Goal: Information Seeking & Learning: Learn about a topic

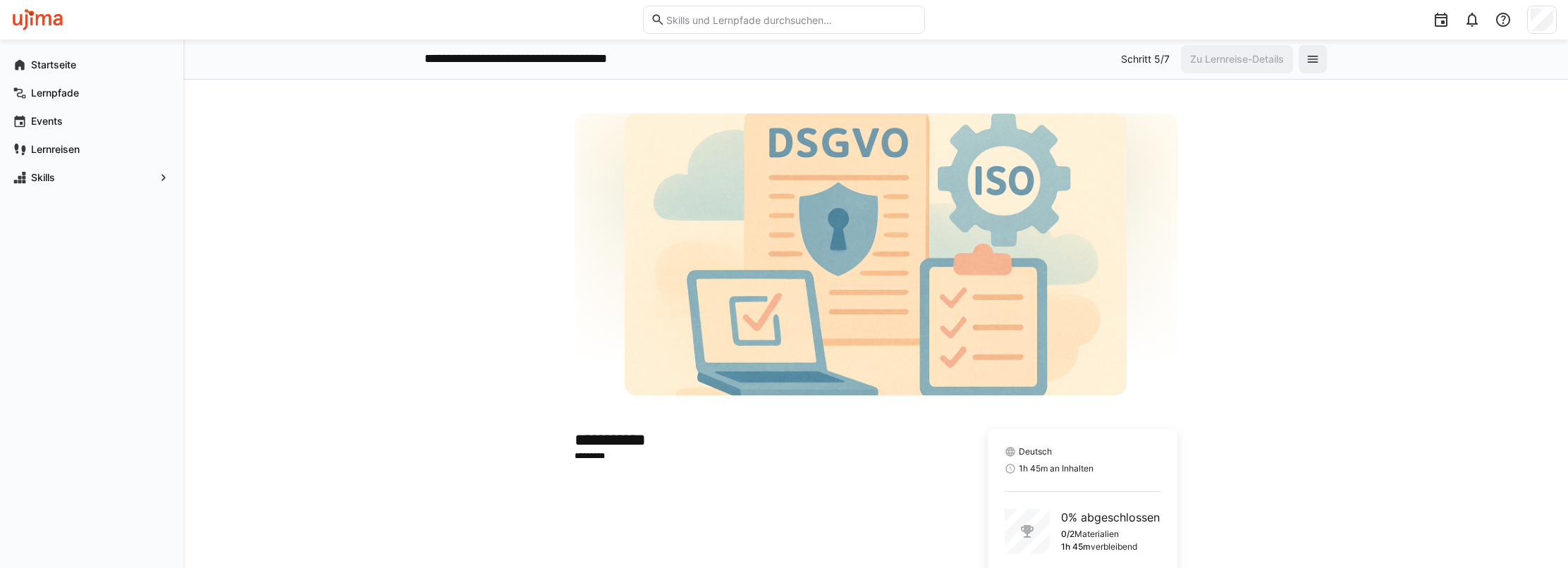
scroll to position [80, 0]
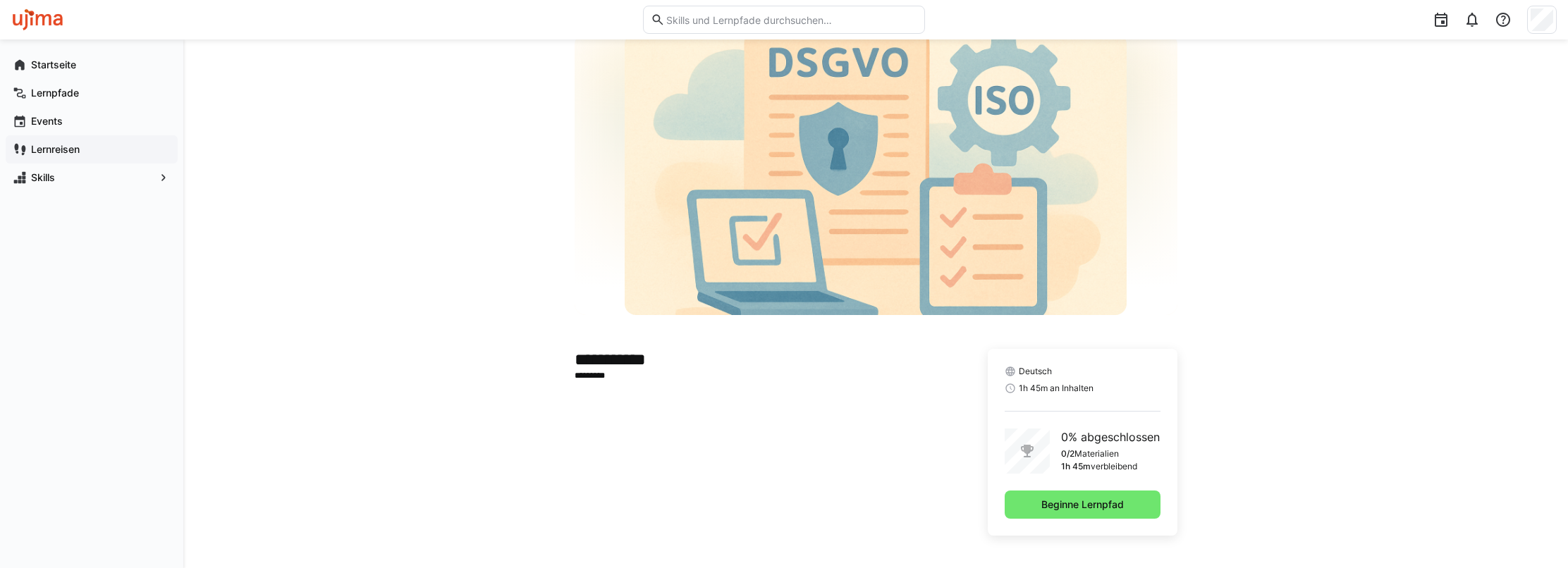
click at [56, 139] on div "Lernreisen" at bounding box center [91, 150] width 172 height 29
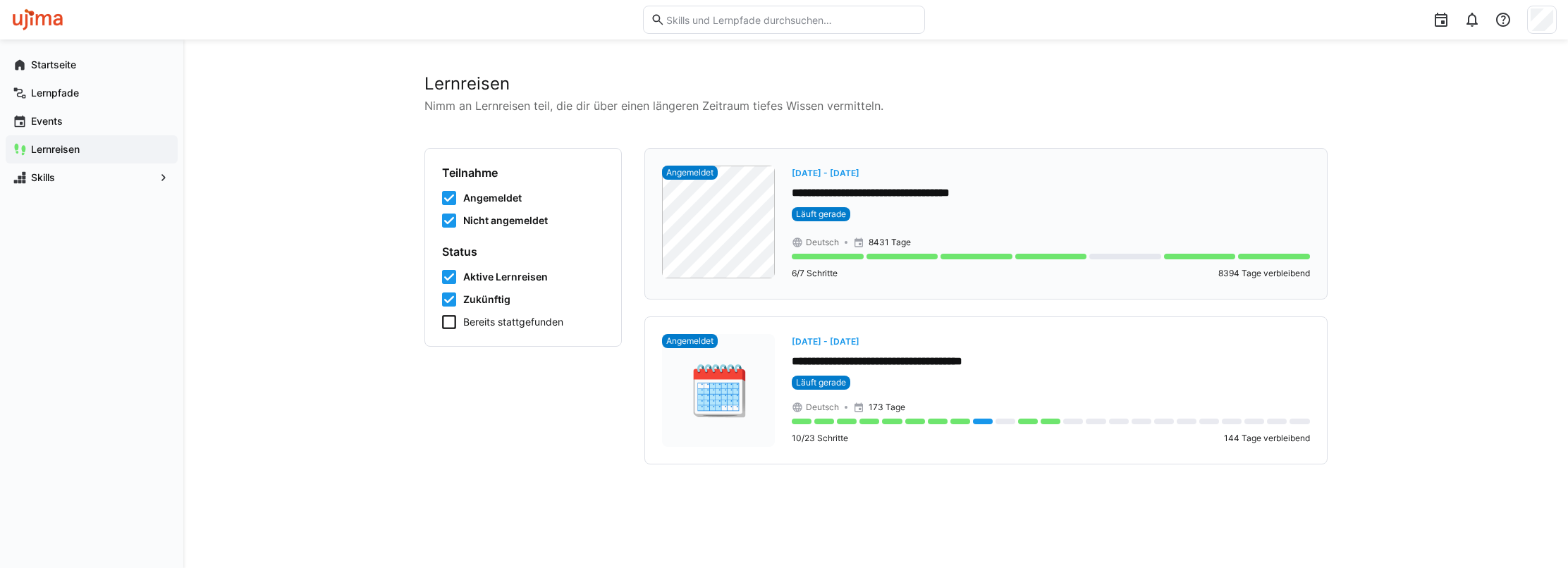
click at [939, 199] on p "**********" at bounding box center [1051, 194] width 518 height 16
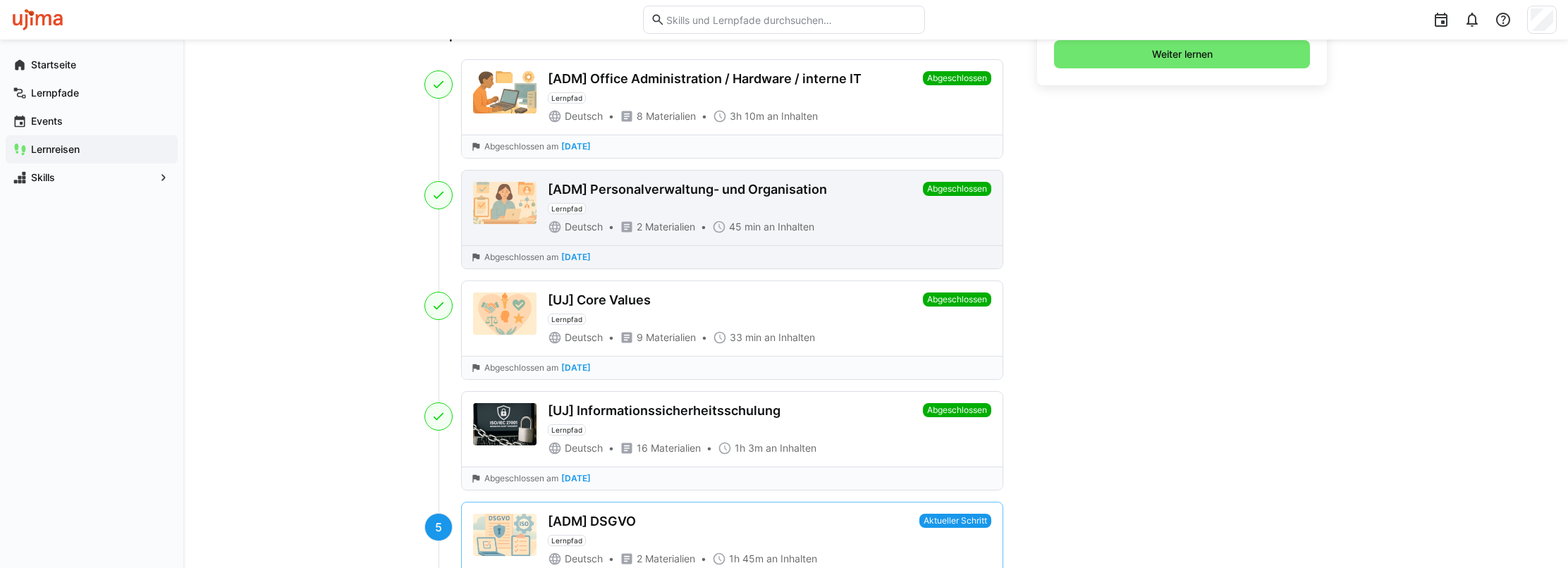
scroll to position [776, 0]
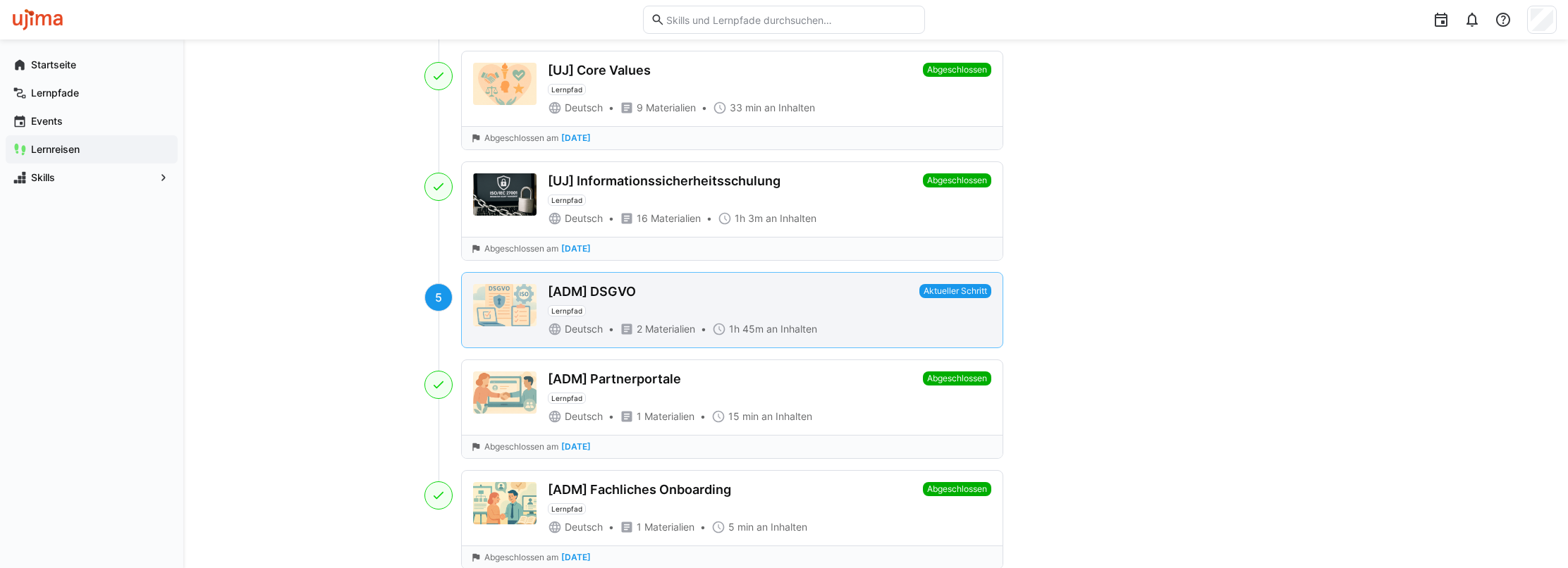
click at [759, 313] on div "[ADM] DSGVO Lernpfad Deutsch 2 Materialien 1h 45m an Inhalten" at bounding box center [731, 310] width 366 height 52
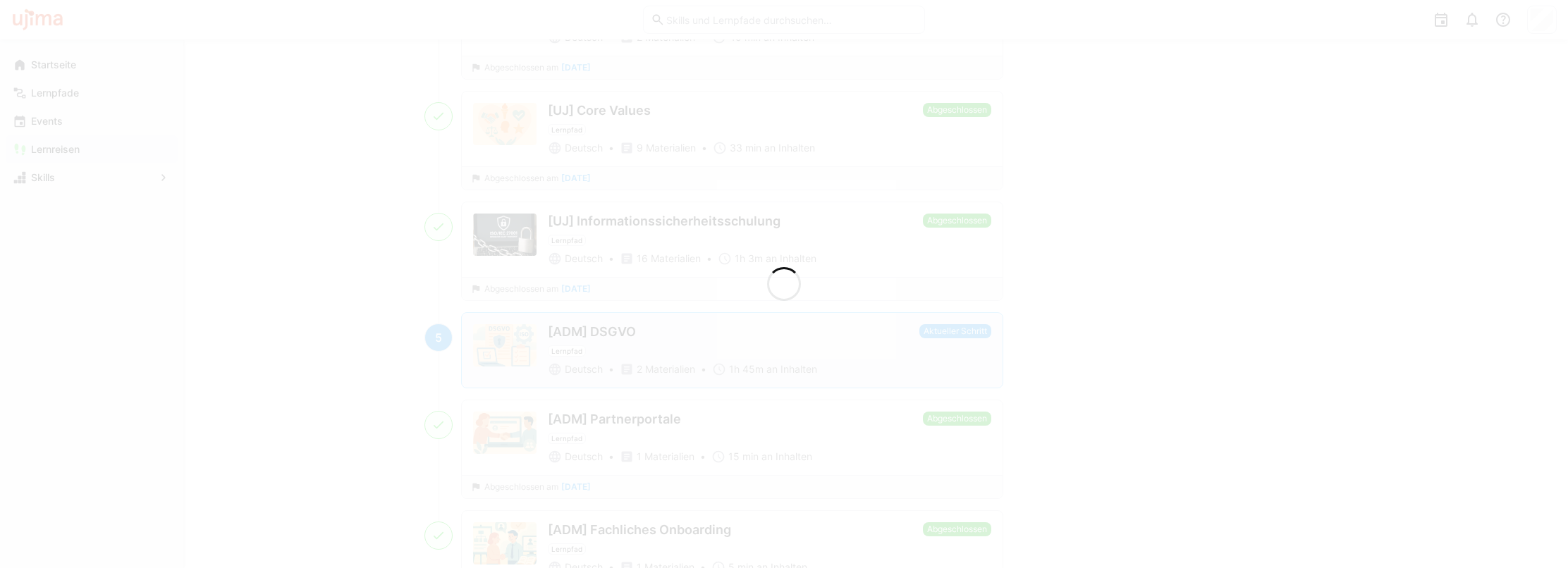
scroll to position [815, 0]
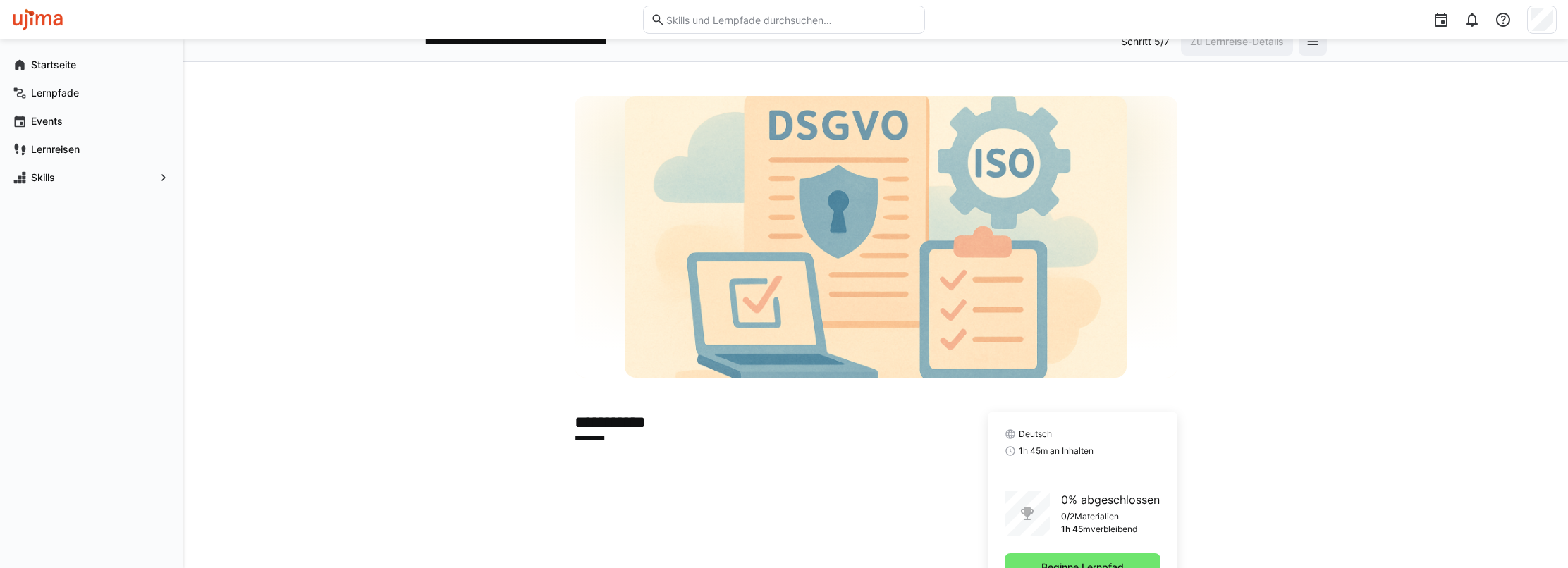
scroll to position [80, 0]
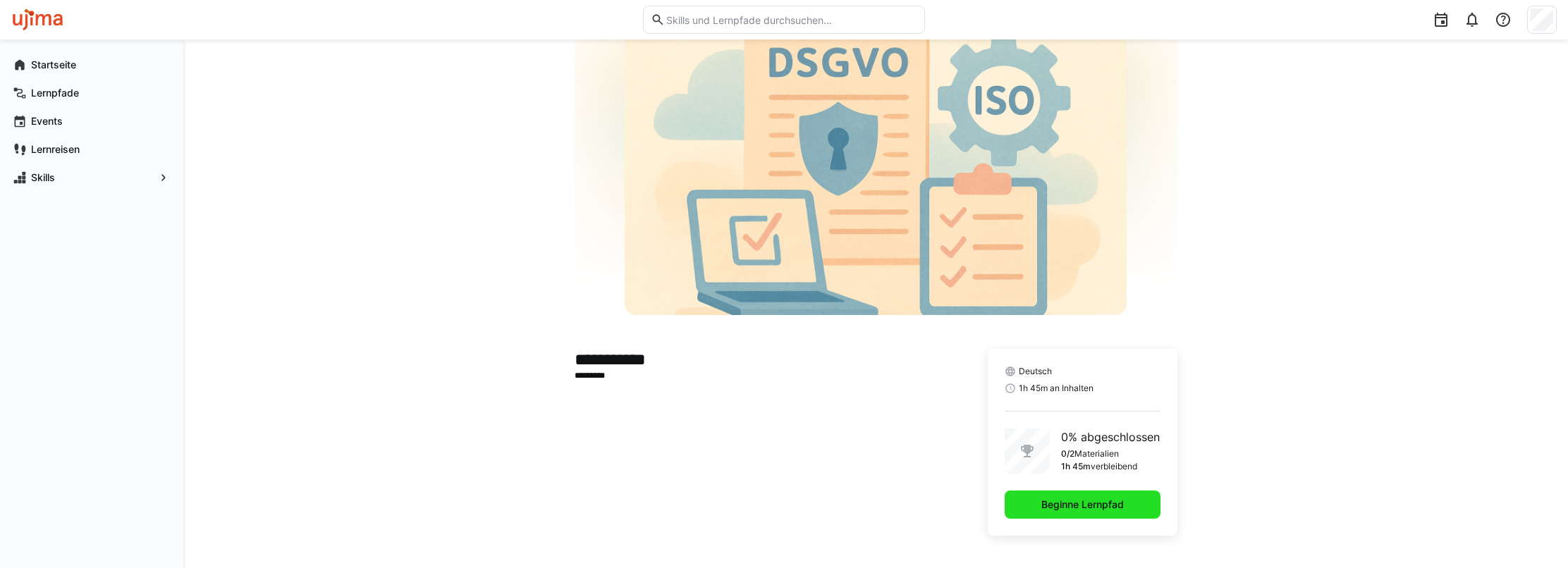
click at [1060, 503] on span "Beginne Lernpfad" at bounding box center [1082, 505] width 87 height 14
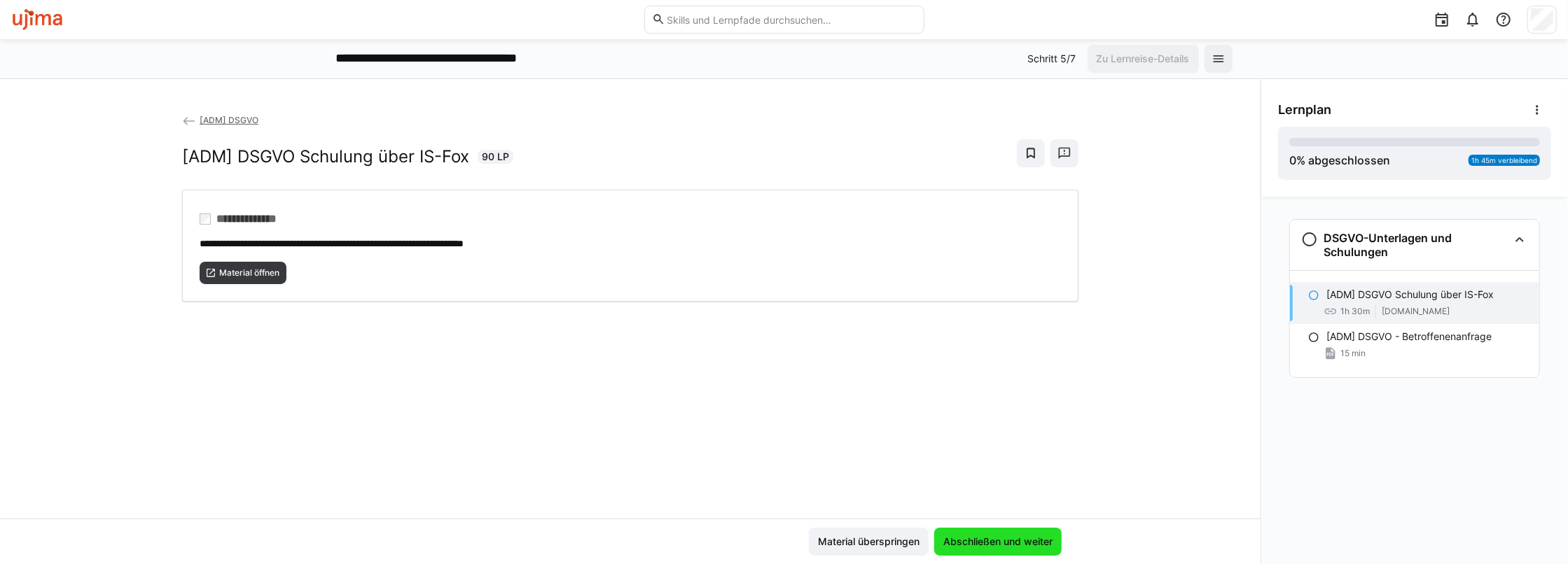
click at [984, 537] on span "Abschließen und weiter" at bounding box center [998, 542] width 114 height 14
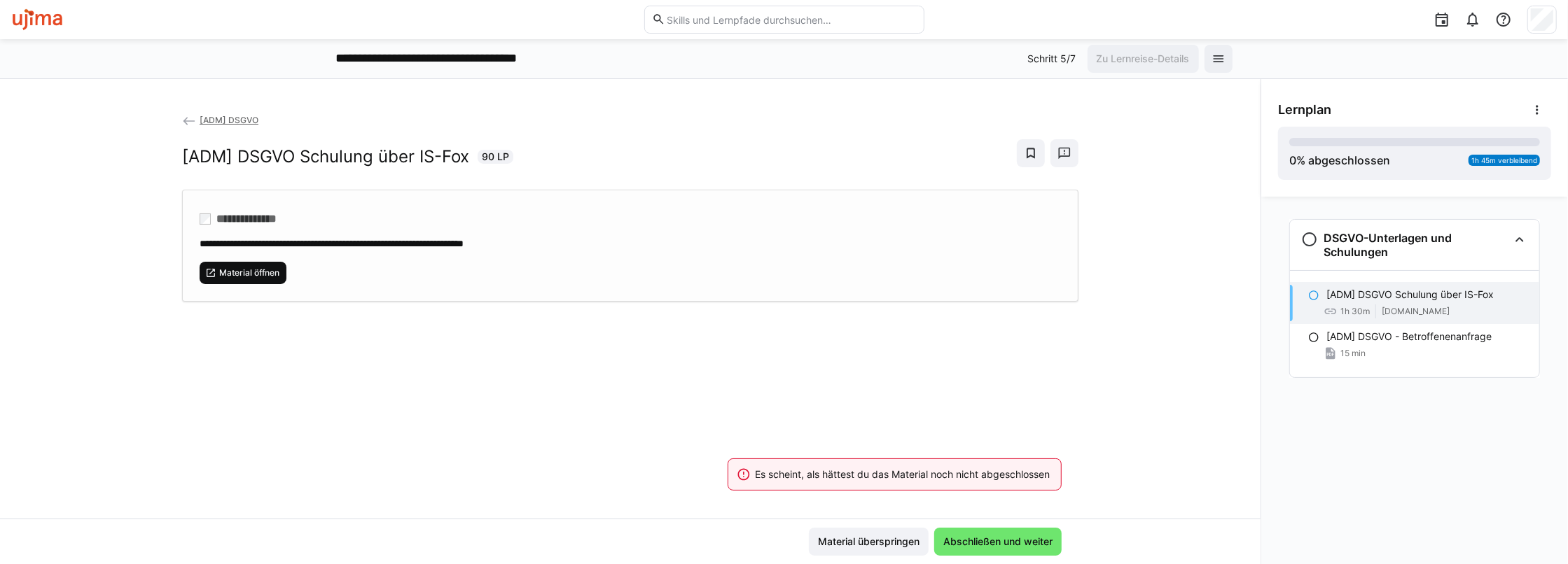
click at [247, 268] on span "Material öffnen" at bounding box center [249, 273] width 63 height 12
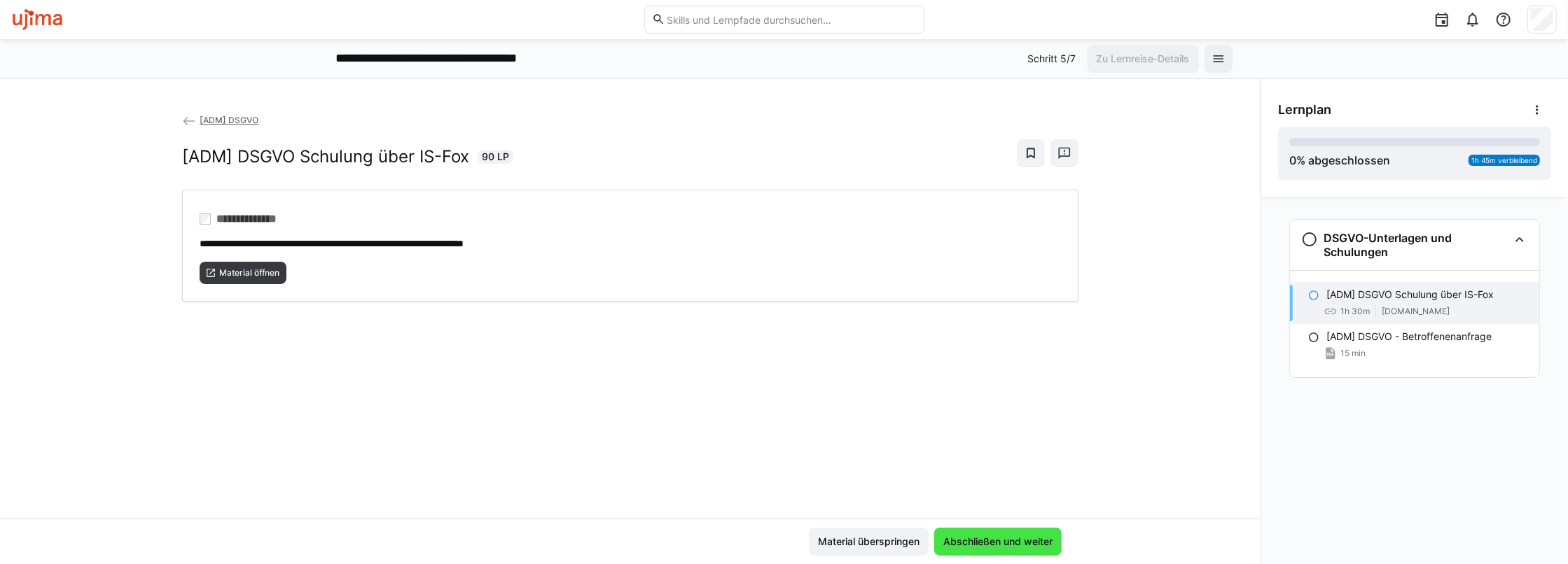
click at [968, 537] on span "Abschließen und weiter" at bounding box center [998, 542] width 114 height 14
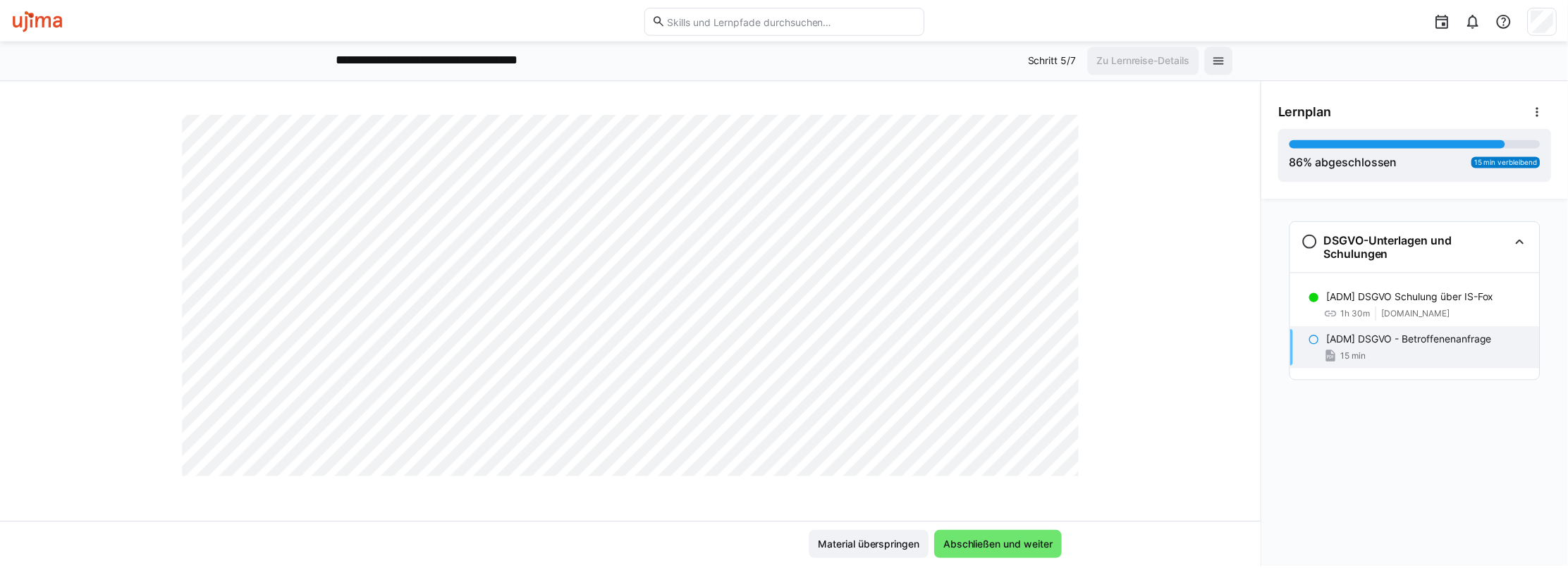
scroll to position [1904, 0]
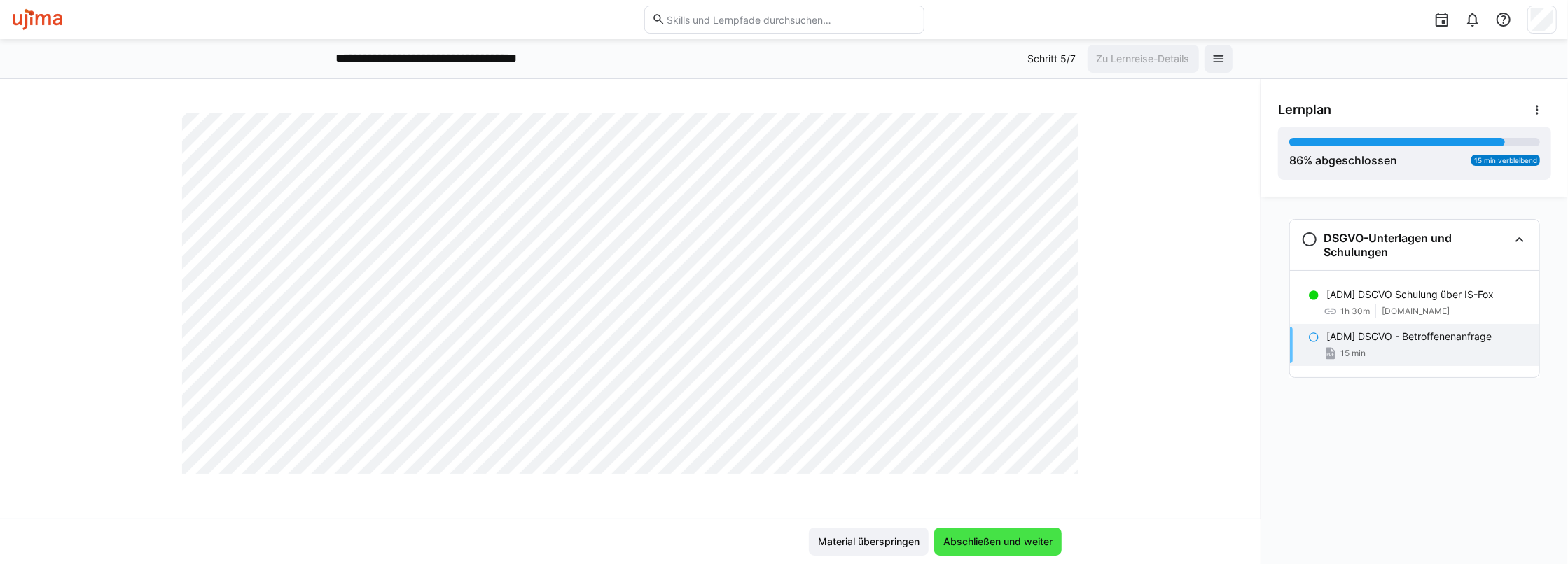
click at [1017, 541] on span "Abschließen und weiter" at bounding box center [998, 542] width 114 height 14
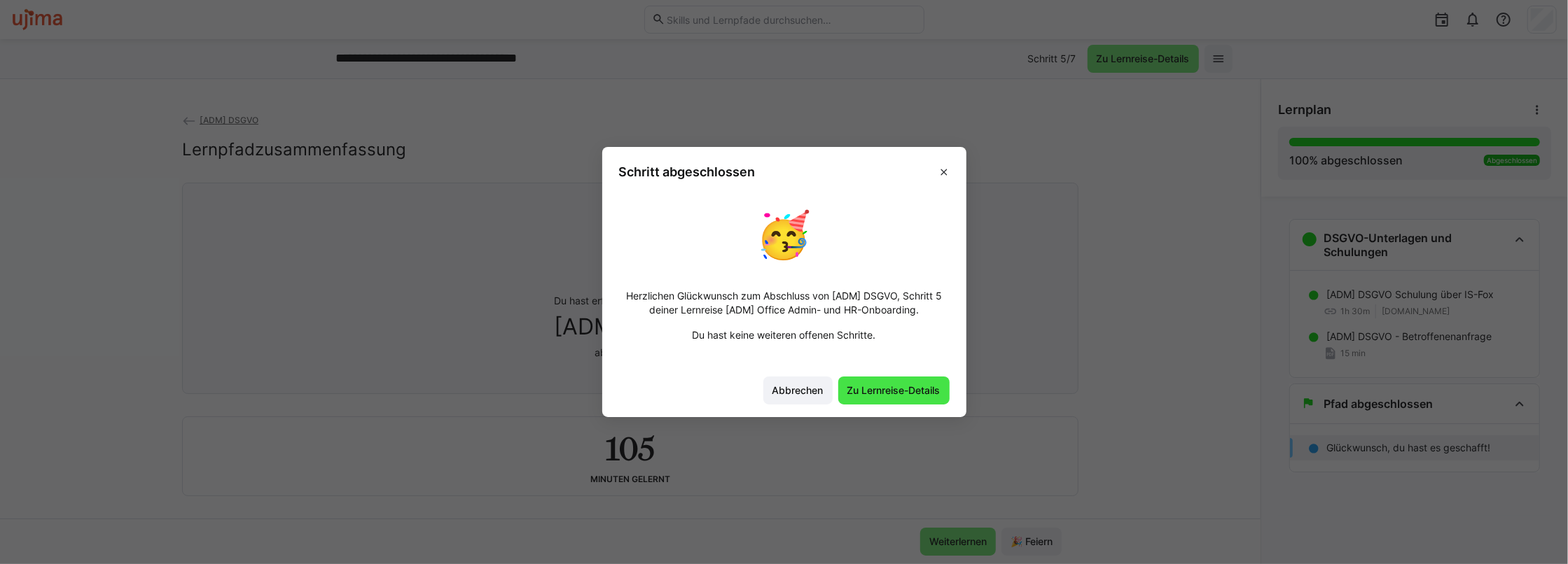
click at [911, 401] on span "Zu Lernreise-Details" at bounding box center [894, 391] width 112 height 28
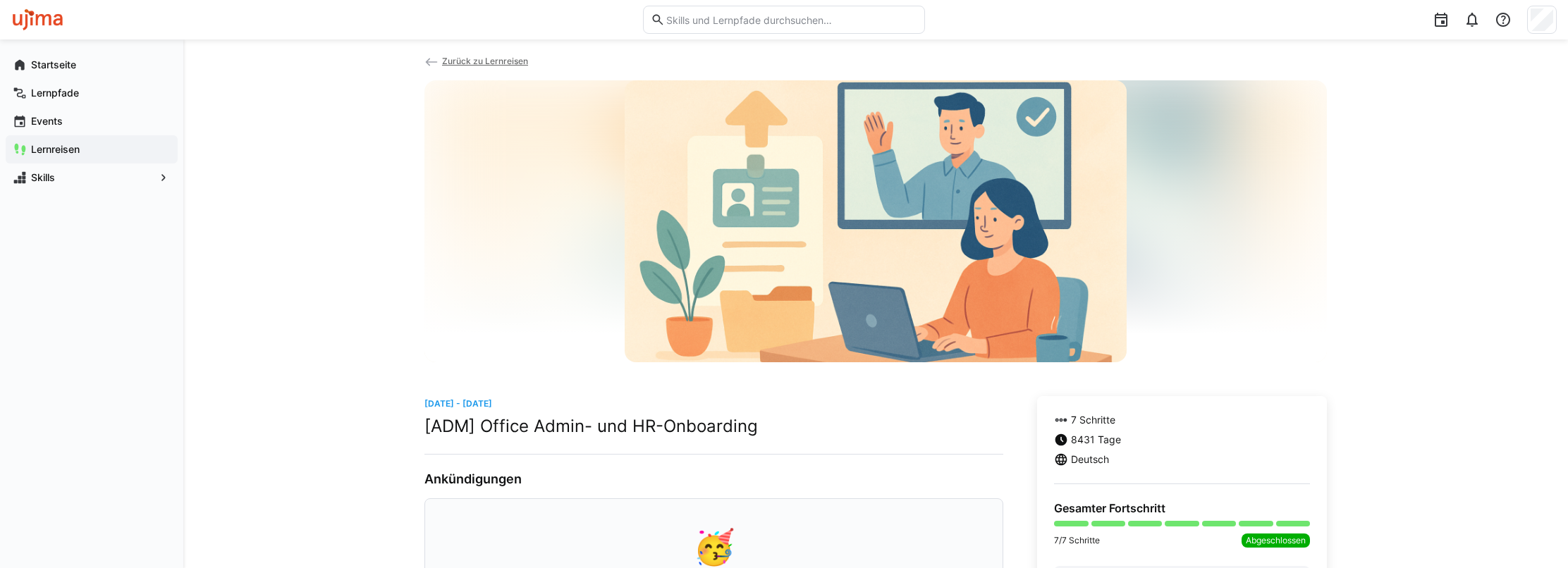
scroll to position [17, 0]
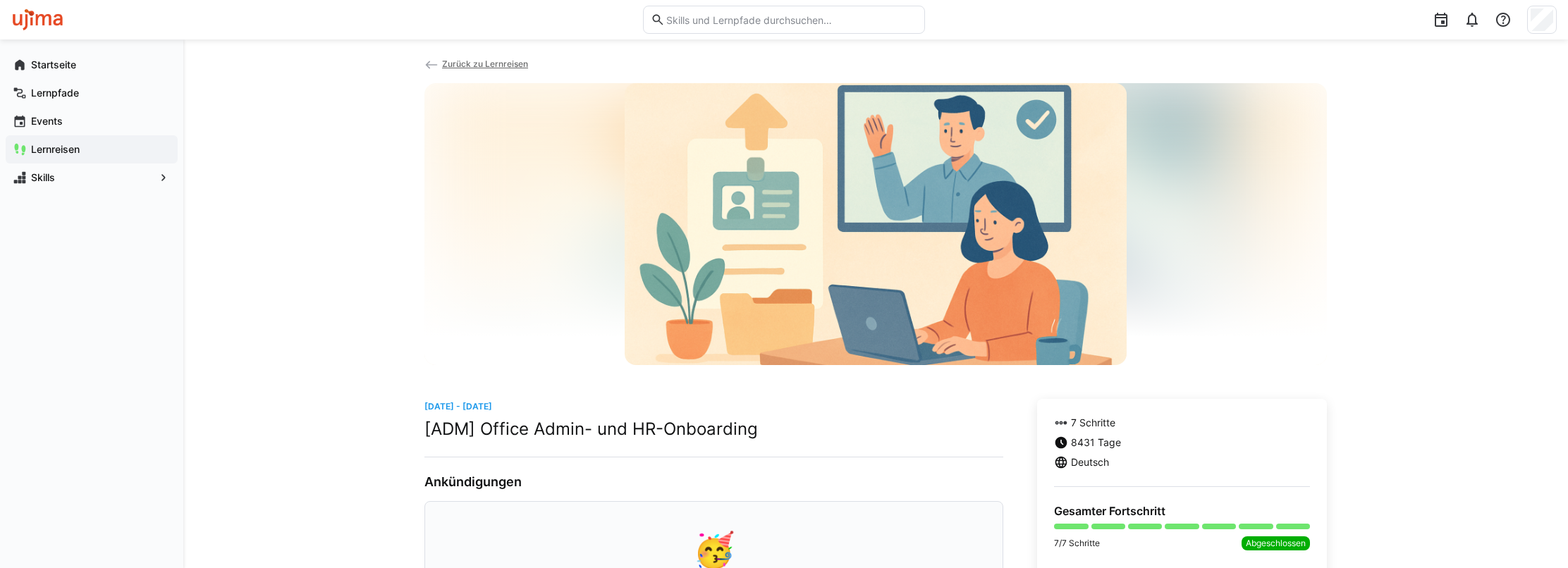
click at [104, 143] on span "Lernreisen" at bounding box center [99, 150] width 142 height 14
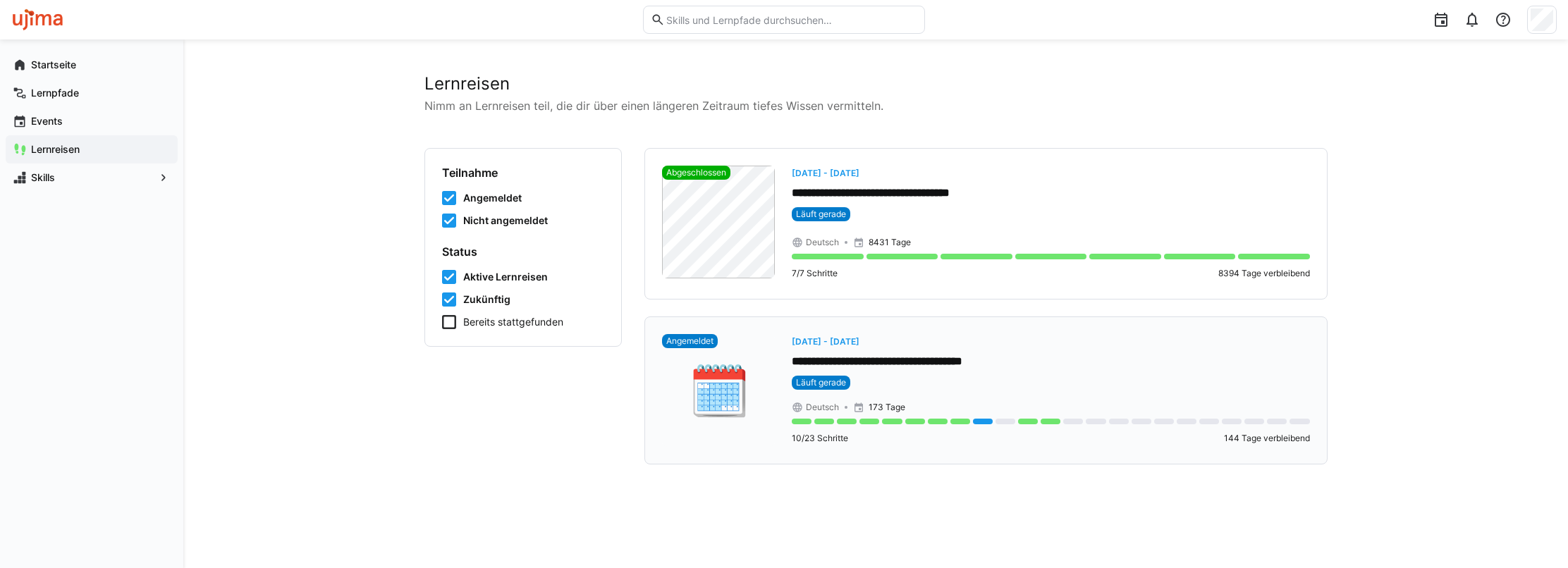
click at [839, 338] on span "[DATE] - [DATE]" at bounding box center [826, 342] width 68 height 11
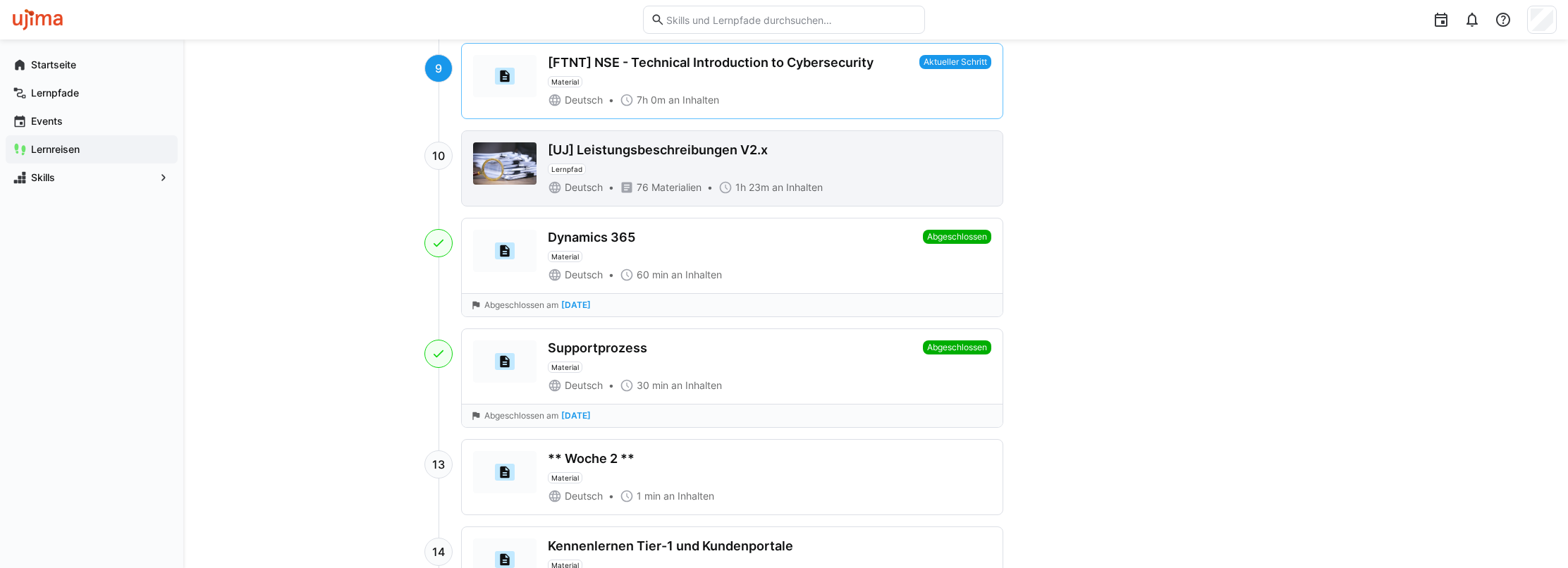
scroll to position [1199, 0]
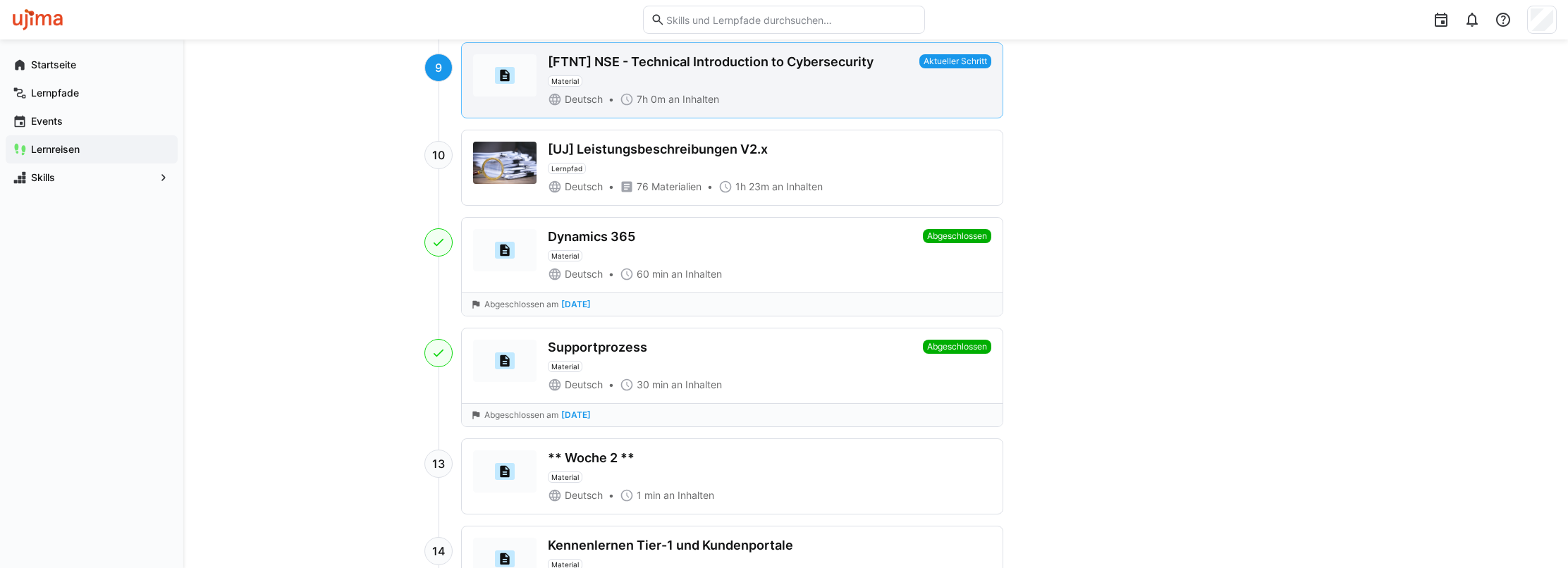
click at [637, 55] on div "[FTNT] NSE - Technical Introduction to Cybersecurity" at bounding box center [711, 62] width 326 height 15
